Goal: Find specific page/section: Find specific page/section

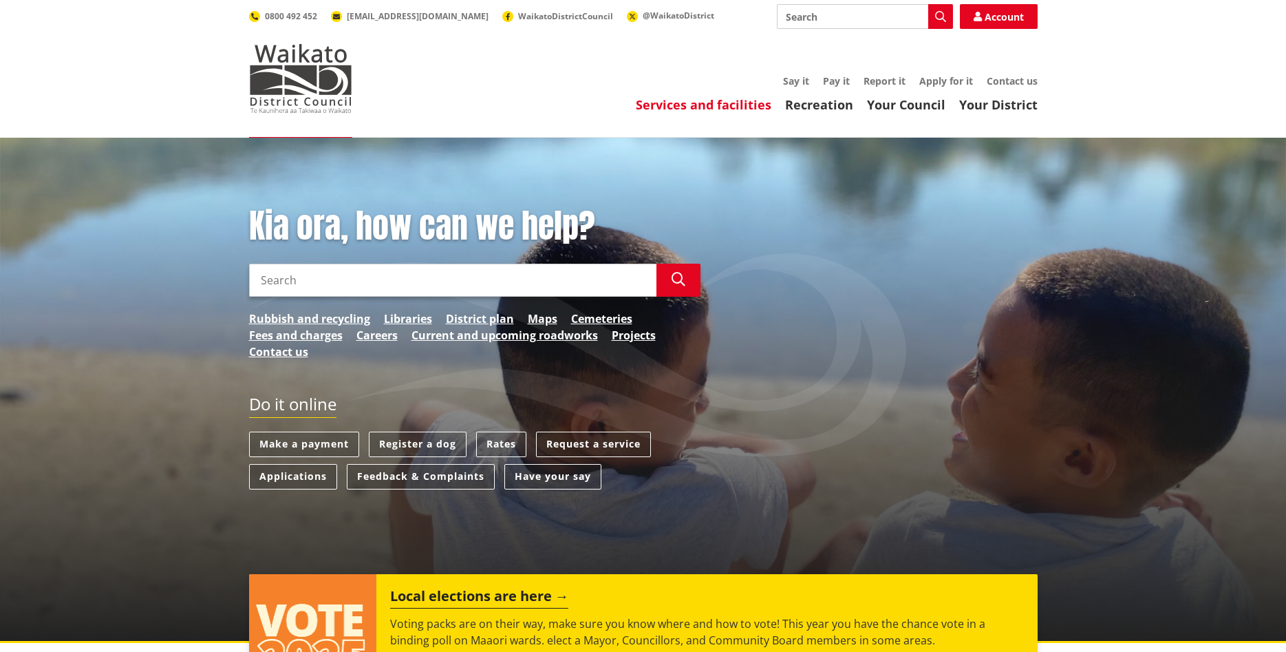
click at [677, 103] on link "Services and facilities" at bounding box center [704, 104] width 136 height 17
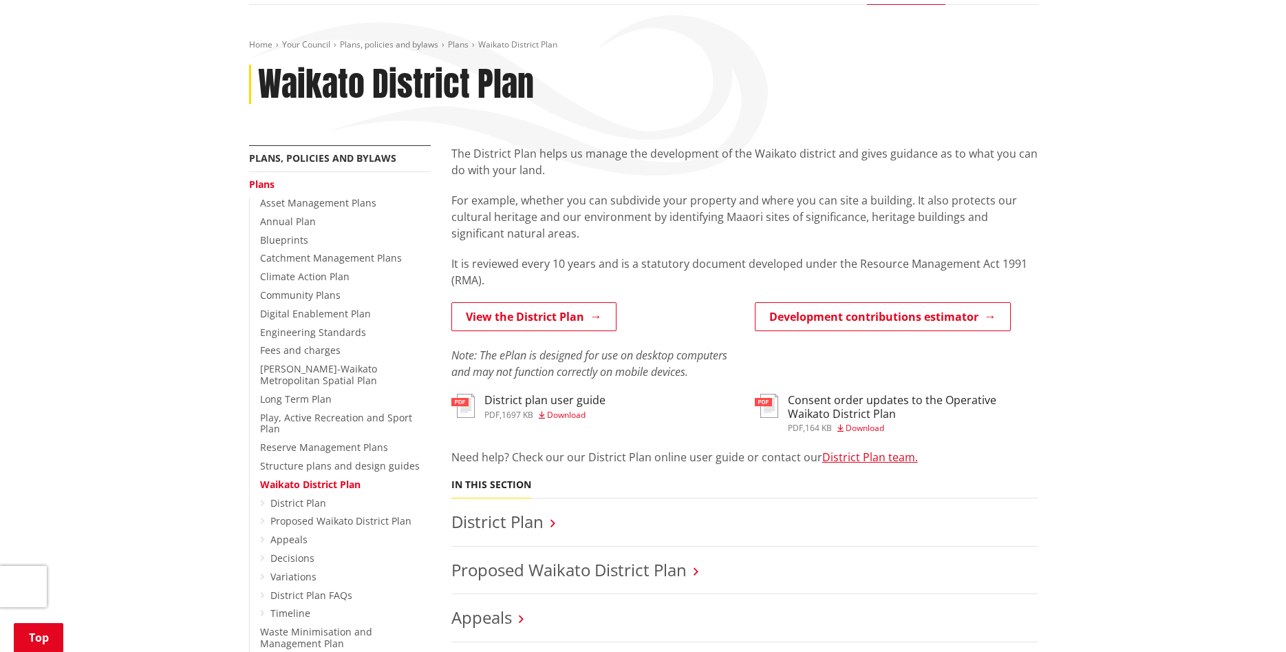
scroll to position [211, 0]
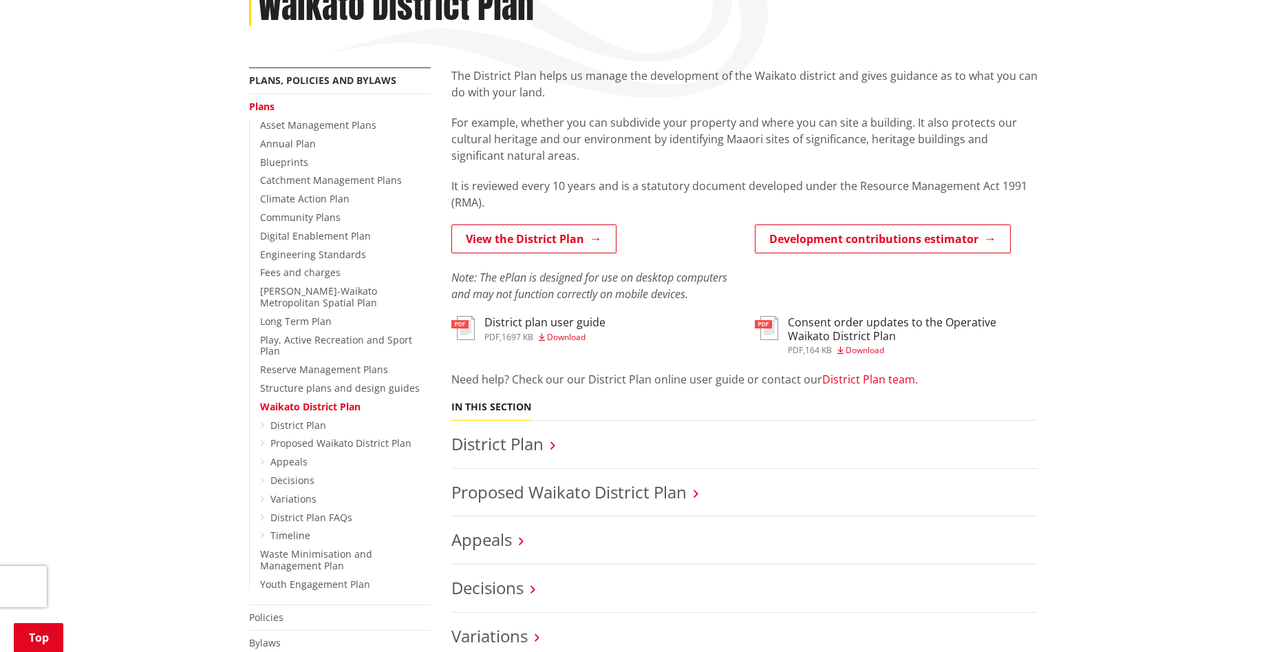
click at [879, 377] on link "District Plan team." at bounding box center [871, 379] width 96 height 15
click at [869, 379] on link "District Plan team." at bounding box center [871, 379] width 96 height 15
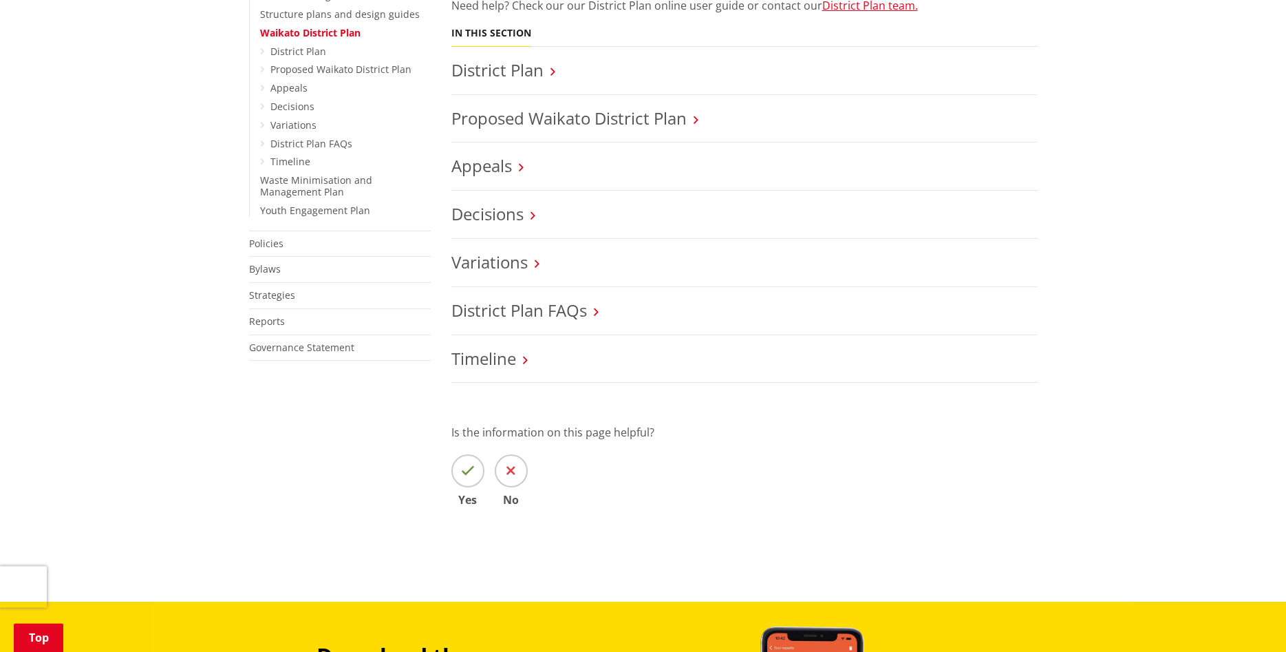
scroll to position [702, 0]
